Goal: Navigation & Orientation: Find specific page/section

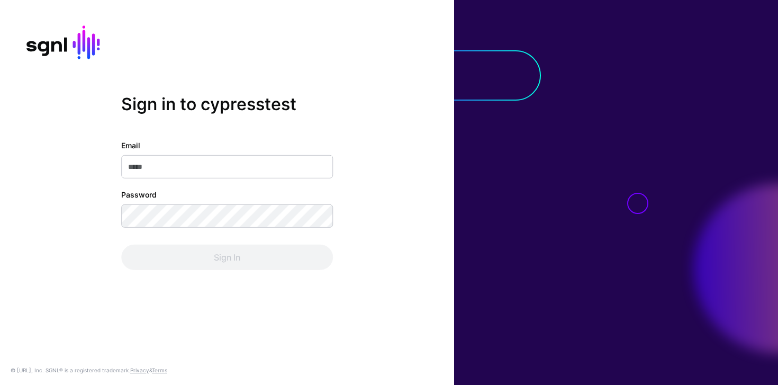
click at [526, 91] on div at bounding box center [444, 75] width 193 height 50
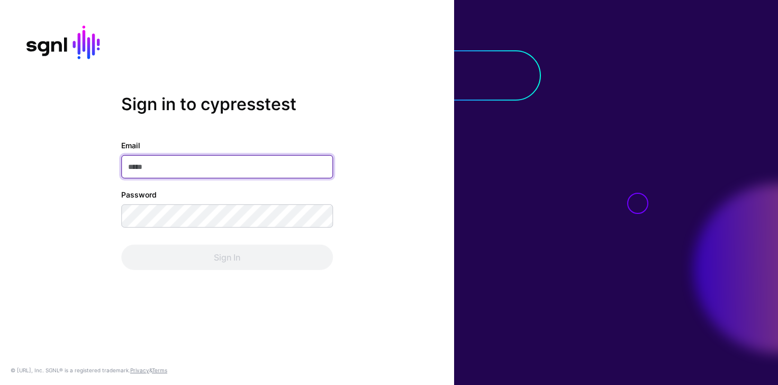
click at [232, 162] on input "Email" at bounding box center [227, 166] width 212 height 23
type input "**********"
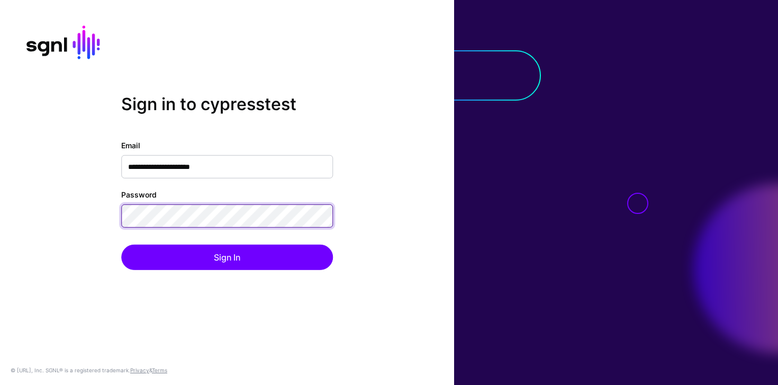
click at [121, 244] on button "Sign In" at bounding box center [227, 256] width 212 height 25
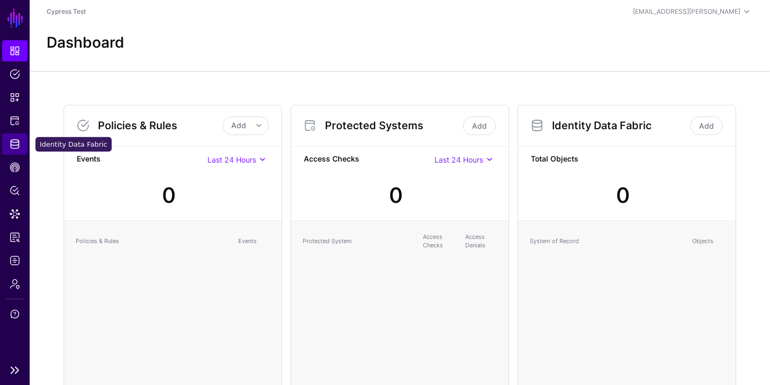
click at [16, 149] on span "Identity Data Fabric" at bounding box center [15, 144] width 11 height 11
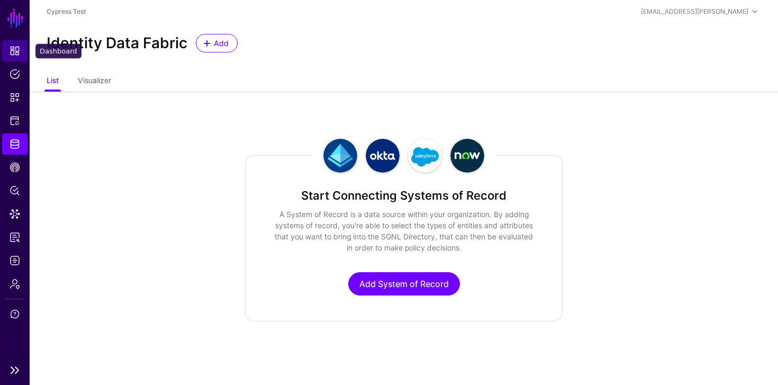
click at [12, 56] on link "Dashboard" at bounding box center [14, 50] width 25 height 21
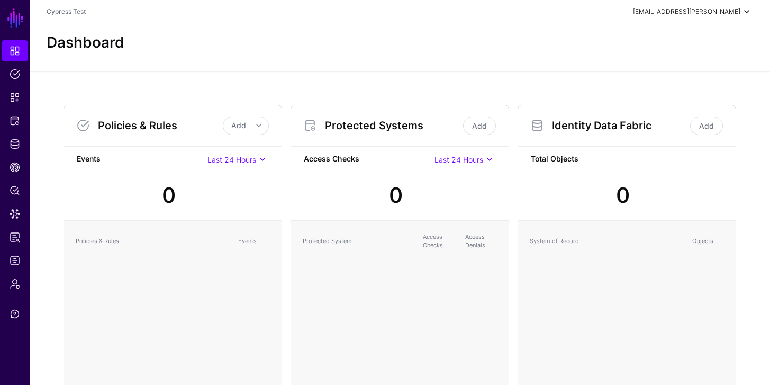
click at [697, 13] on div "[EMAIL_ADDRESS][PERSON_NAME]" at bounding box center [686, 12] width 107 height 10
click at [691, 71] on span "Cypress Test" at bounding box center [678, 71] width 39 height 10
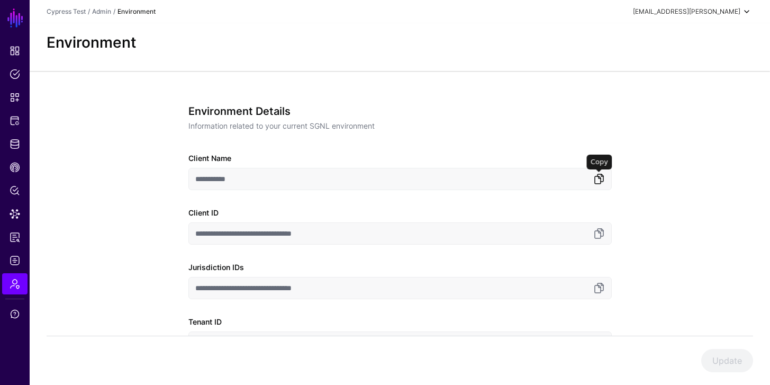
click at [601, 183] on link at bounding box center [599, 179] width 13 height 13
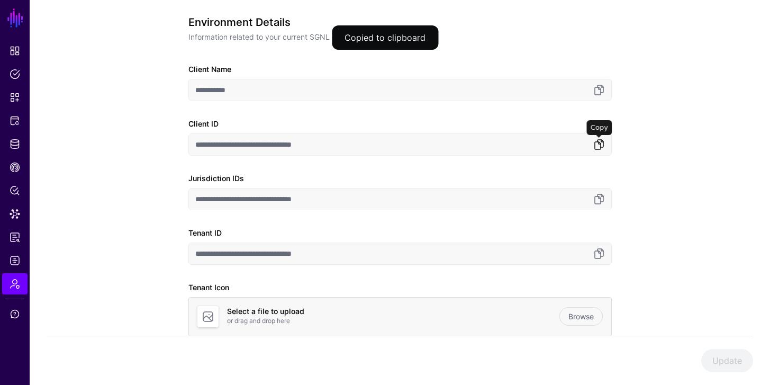
scroll to position [165, 0]
